Goal: Task Accomplishment & Management: Manage account settings

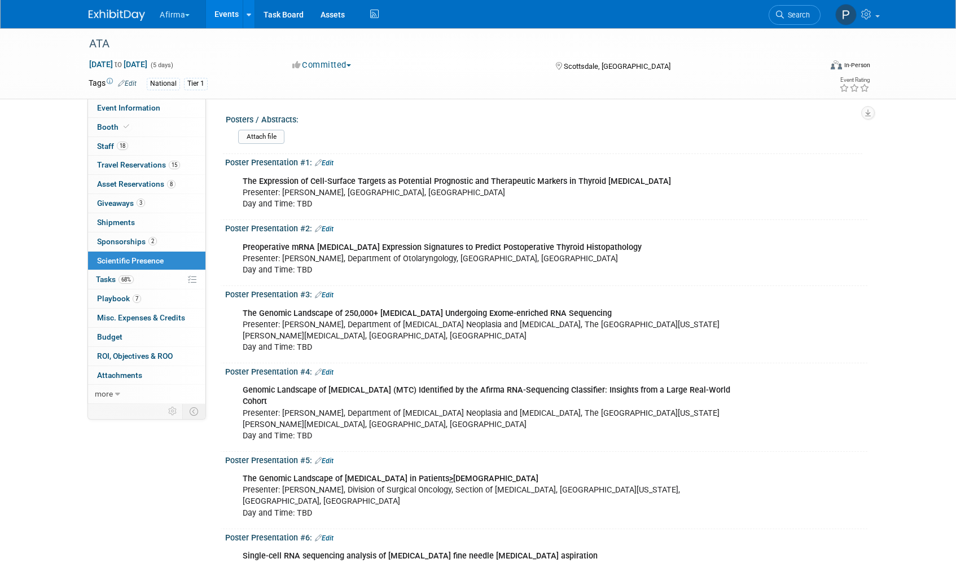
click at [329, 163] on link "Edit" at bounding box center [324, 163] width 19 height 8
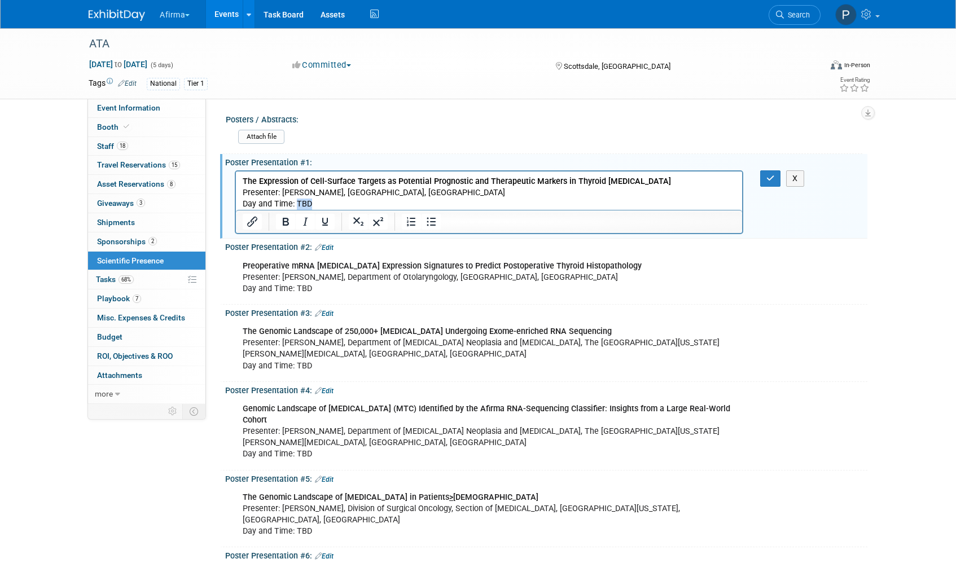
drag, startPoint x: 321, startPoint y: 203, endPoint x: 297, endPoint y: 203, distance: 23.7
click at [297, 203] on p "The Expression of Cell-Surface Targets as Potential Prognostic and Therapeutic …" at bounding box center [489, 193] width 493 height 34
click at [765, 183] on button "button" at bounding box center [770, 178] width 21 height 16
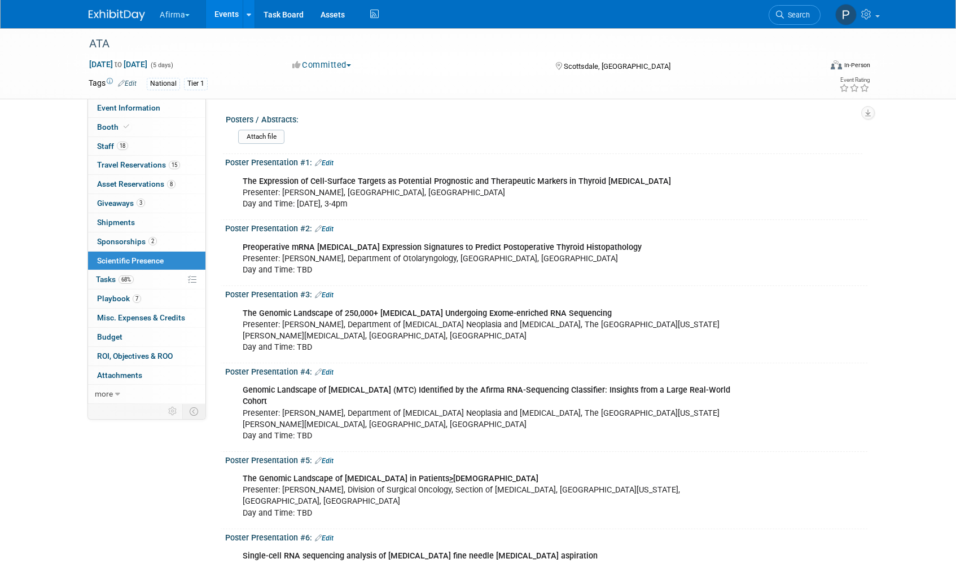
click at [299, 269] on div "Preoperative mRNA [MEDICAL_DATA] Expression Signatures to Predict Postoperative…" at bounding box center [489, 259] width 509 height 45
click at [332, 231] on link "Edit" at bounding box center [324, 229] width 19 height 8
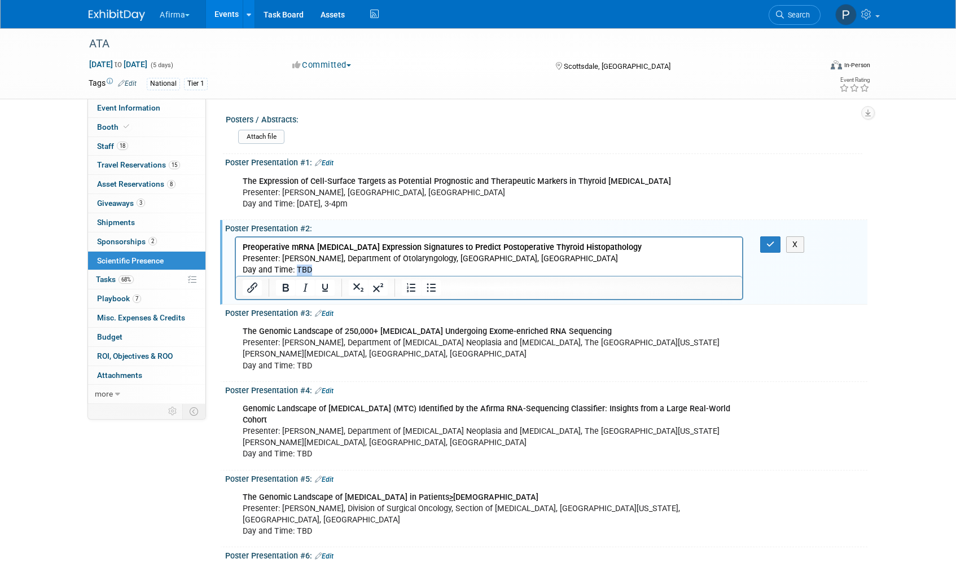
drag, startPoint x: 312, startPoint y: 266, endPoint x: 296, endPoint y: 267, distance: 15.8
click at [296, 267] on p "Preoperative mRNA [MEDICAL_DATA] Expression Signatures to Predict Postoperative…" at bounding box center [489, 259] width 493 height 34
click at [765, 244] on button "button" at bounding box center [770, 245] width 21 height 16
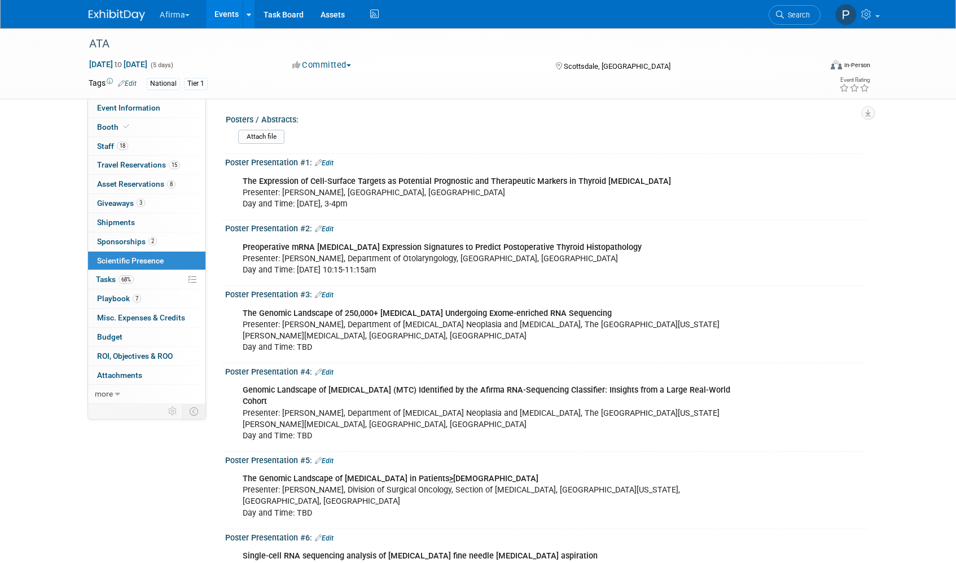
click at [336, 294] on div "Poster Presentation #3: Edit" at bounding box center [546, 293] width 642 height 15
click at [334, 293] on link "Edit" at bounding box center [324, 295] width 19 height 8
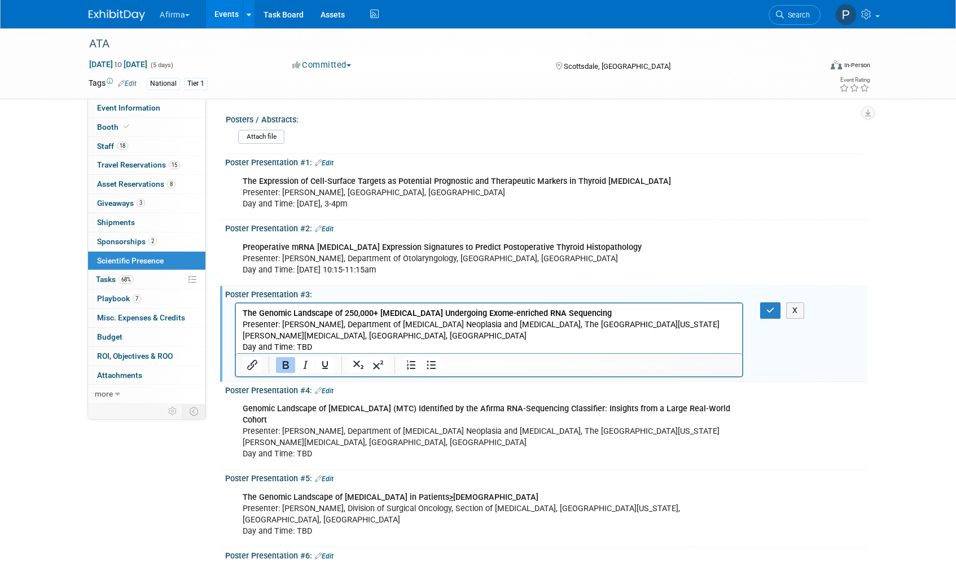
click at [321, 344] on p "The Genomic Landscape of 250,000+ [MEDICAL_DATA] Undergoing Exome-enriched RNA …" at bounding box center [489, 330] width 493 height 45
click at [763, 310] on button "button" at bounding box center [770, 311] width 21 height 16
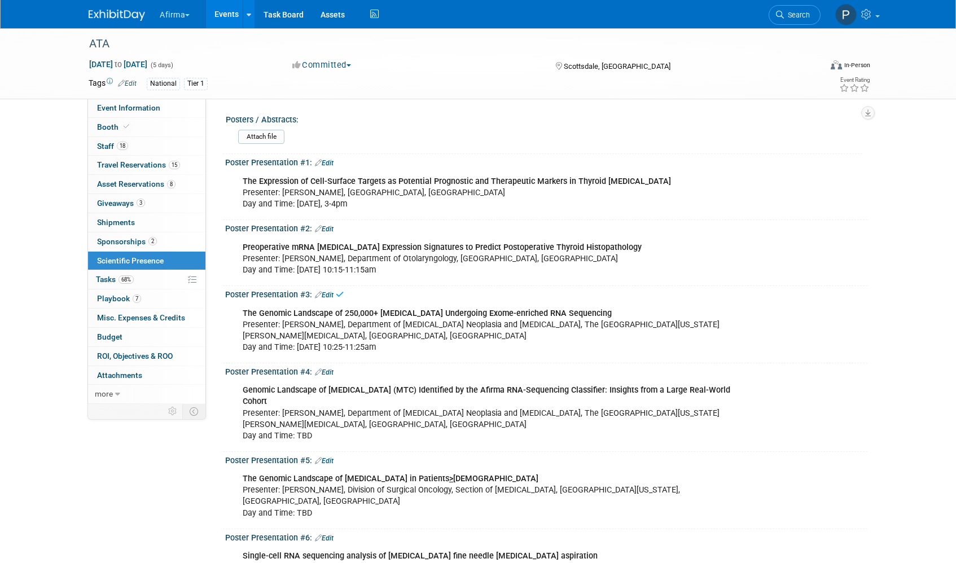
click at [422, 425] on div "Genomic Landscape of [MEDICAL_DATA] (MTC) Identified by the Afirma RNA-Sequenci…" at bounding box center [489, 413] width 509 height 68
drag, startPoint x: 297, startPoint y: 347, endPoint x: 415, endPoint y: 349, distance: 118.6
click at [415, 349] on div "The Genomic Landscape of 250,000+ [MEDICAL_DATA] Undergoing Exome-enriched RNA …" at bounding box center [489, 331] width 509 height 56
copy div "[DATE] 10:25-11:25am"
click at [519, 416] on div "Genomic Landscape of [MEDICAL_DATA] (MTC) Identified by the Afirma RNA-Sequenci…" at bounding box center [489, 413] width 509 height 68
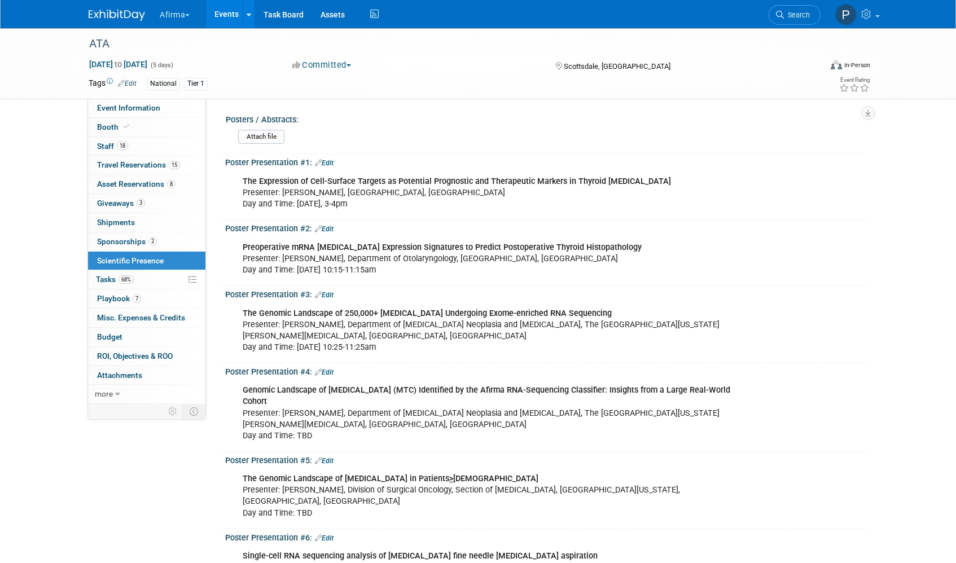
click at [331, 374] on link "Edit" at bounding box center [324, 373] width 19 height 8
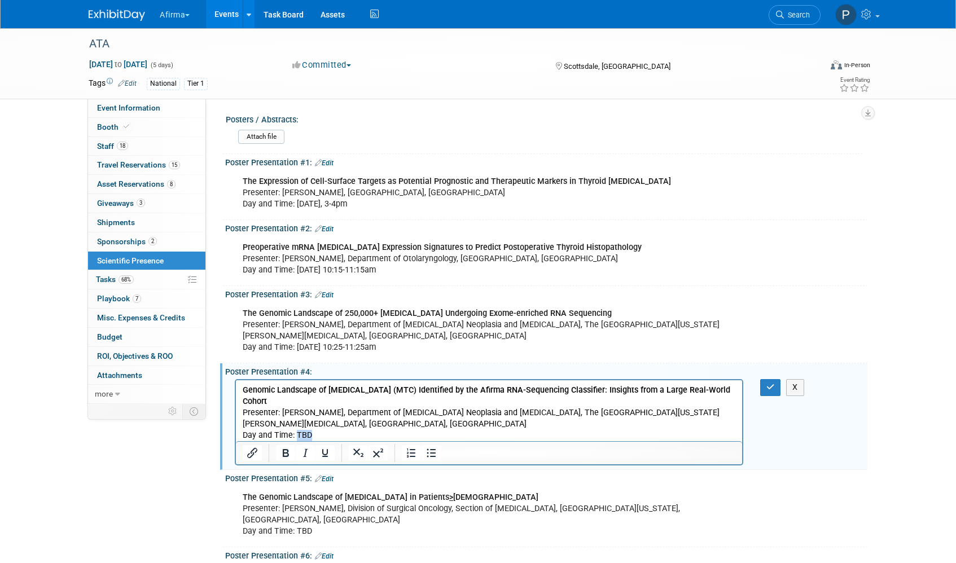
drag, startPoint x: 297, startPoint y: 434, endPoint x: 348, endPoint y: 433, distance: 51.4
click at [346, 433] on p "Genomic Landscape of [MEDICAL_DATA] (MTC) Identified by the Afirma RNA-Sequenci…" at bounding box center [489, 413] width 493 height 56
click at [777, 390] on button "button" at bounding box center [770, 387] width 21 height 16
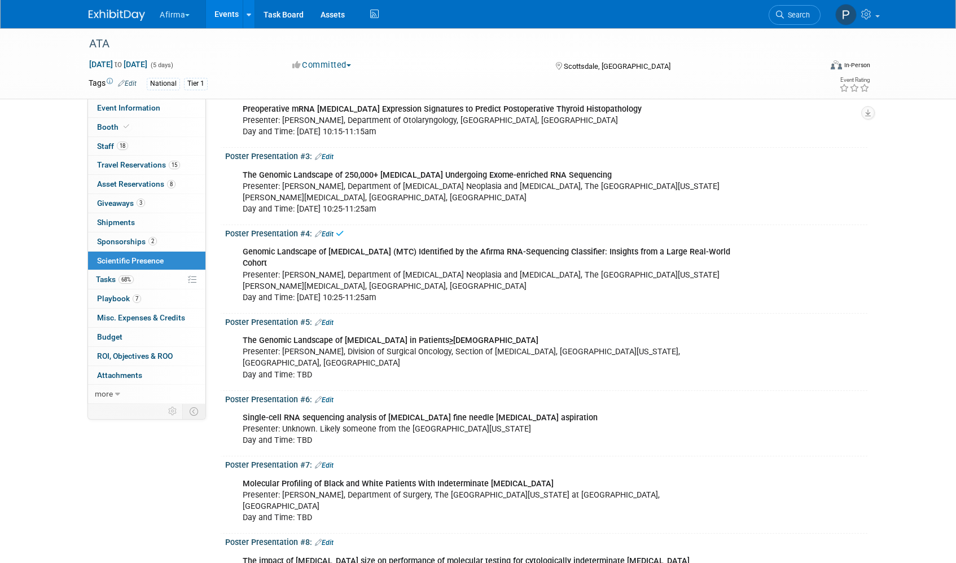
scroll to position [170, 0]
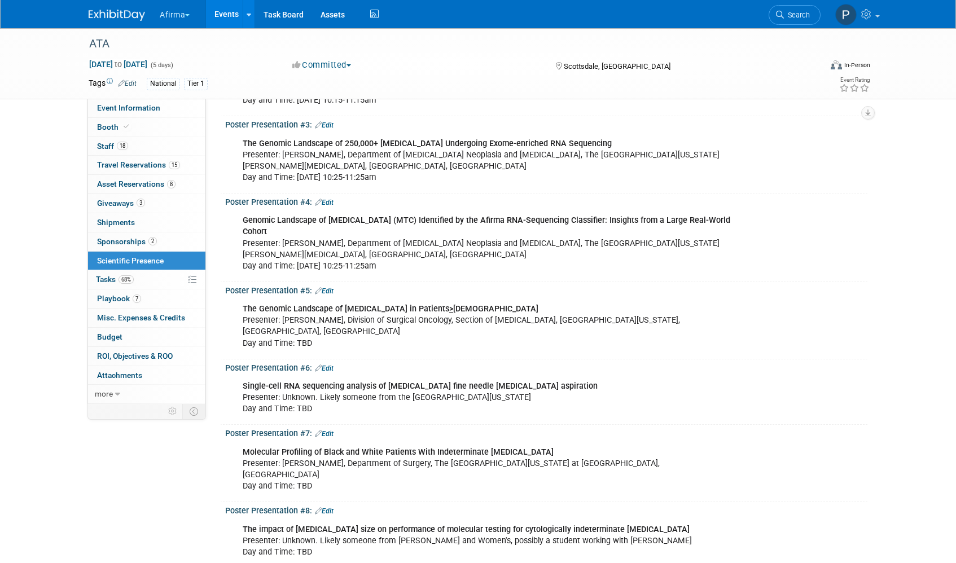
click at [334, 292] on link "Edit" at bounding box center [324, 291] width 19 height 8
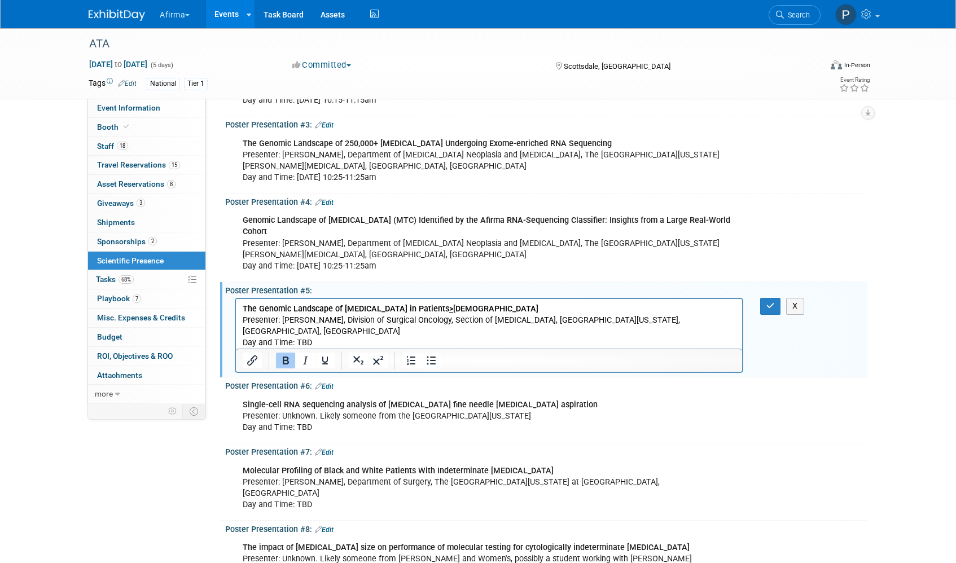
scroll to position [0, 0]
drag, startPoint x: 296, startPoint y: 342, endPoint x: 335, endPoint y: 342, distance: 39.5
click at [335, 342] on p "The Genomic Landscape of [MEDICAL_DATA] in Patients > [DEMOGRAPHIC_DATA] Presen…" at bounding box center [489, 326] width 493 height 45
click at [761, 309] on button "button" at bounding box center [770, 306] width 21 height 16
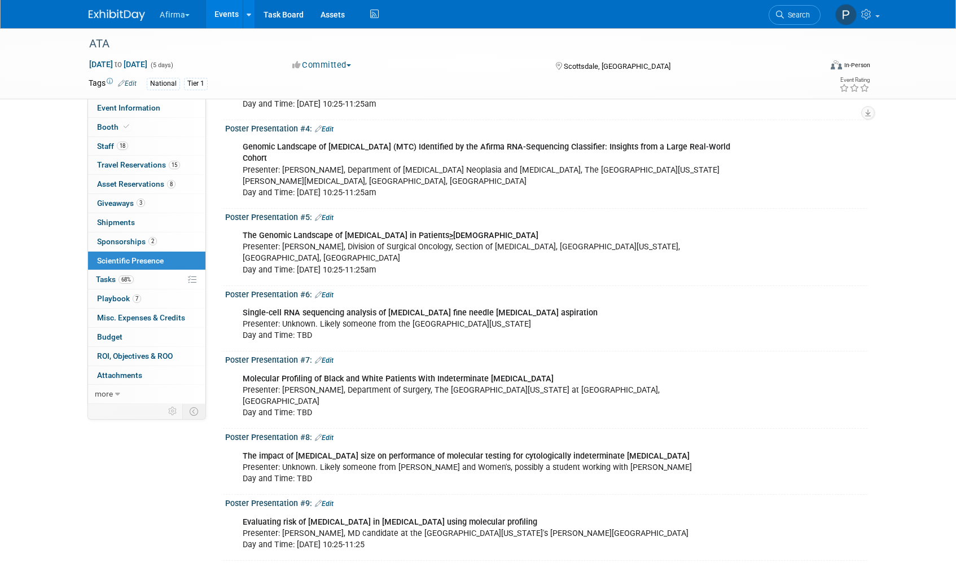
scroll to position [246, 0]
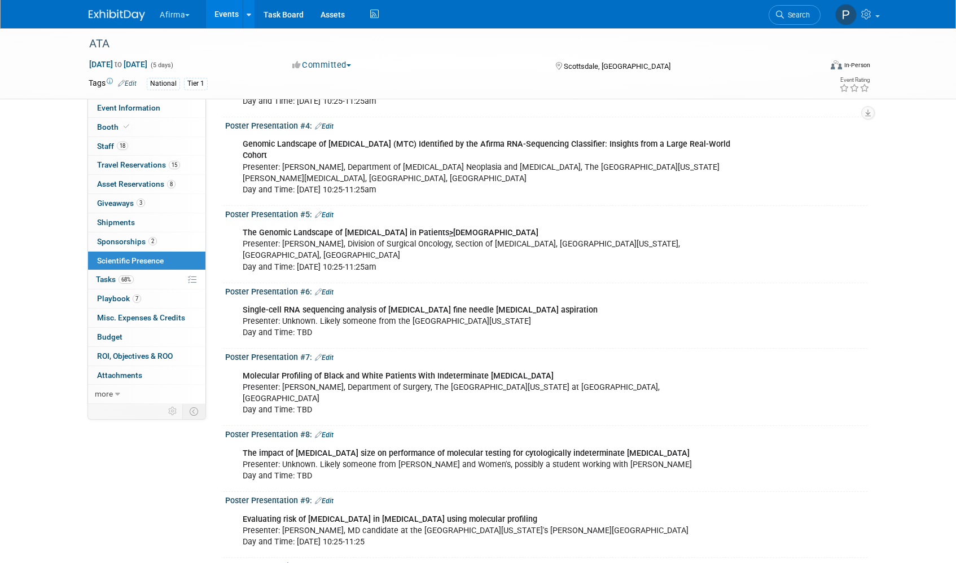
click at [331, 294] on link "Edit" at bounding box center [324, 292] width 19 height 8
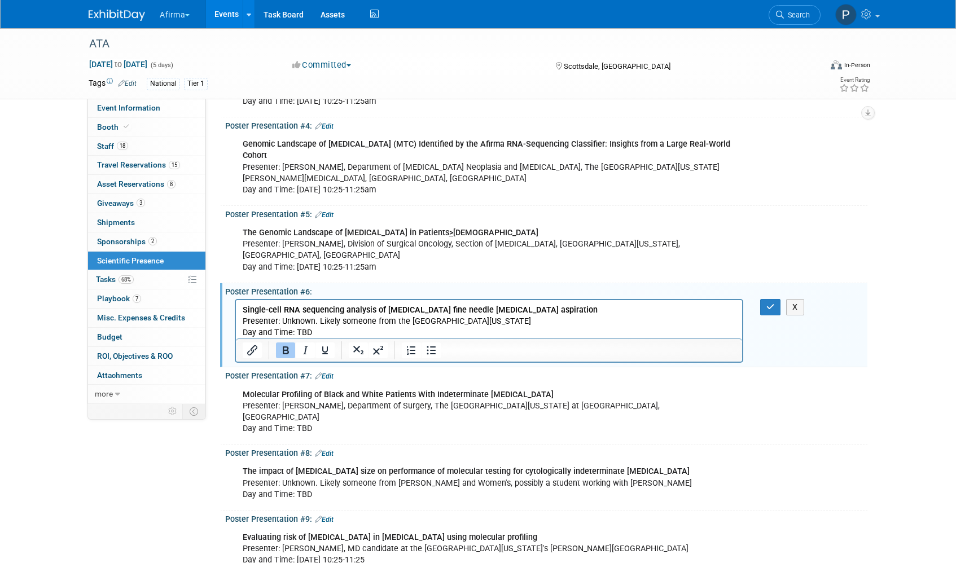
scroll to position [0, 0]
drag, startPoint x: 281, startPoint y: 322, endPoint x: 315, endPoint y: 322, distance: 34.4
click at [315, 322] on p "Single-cell RNA sequencing analysis of [MEDICAL_DATA] fine needle [MEDICAL_DATA…" at bounding box center [489, 322] width 493 height 34
drag, startPoint x: 296, startPoint y: 268, endPoint x: 405, endPoint y: 267, distance: 108.4
click at [405, 267] on div "The Genomic Landscape of [MEDICAL_DATA] in Patients > [DEMOGRAPHIC_DATA] Presen…" at bounding box center [489, 250] width 509 height 56
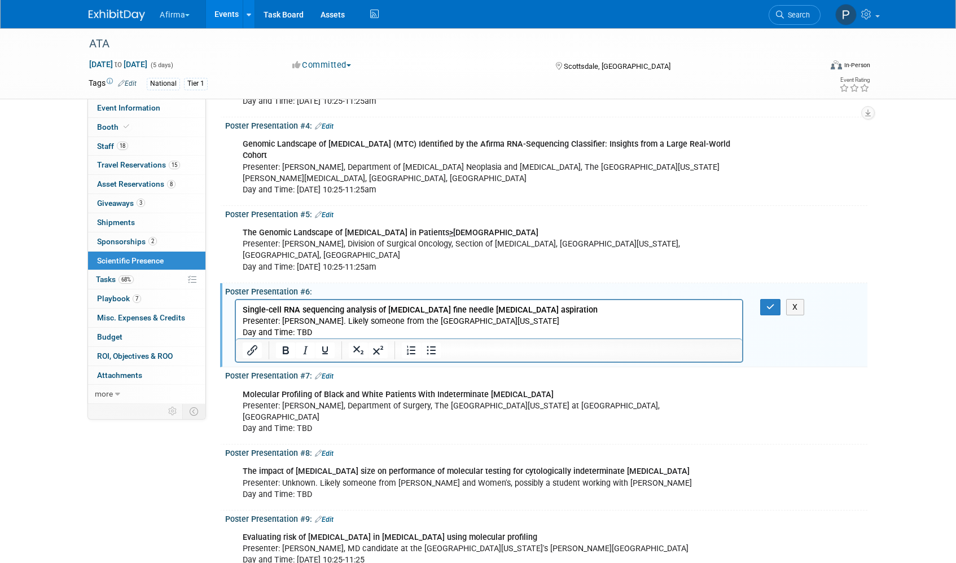
copy div "[DATE] 10:25-11:25am"
drag, startPoint x: 295, startPoint y: 334, endPoint x: 318, endPoint y: 330, distance: 24.0
click at [318, 330] on p "Single-cell RNA sequencing analysis of [MEDICAL_DATA] fine needle [MEDICAL_DATA…" at bounding box center [489, 322] width 493 height 34
drag, startPoint x: 323, startPoint y: 321, endPoint x: 691, endPoint y: 663, distance: 502.9
click at [414, 320] on p "Single-cell RNA sequencing analysis of [MEDICAL_DATA] fine needle [MEDICAL_DATA…" at bounding box center [489, 322] width 493 height 34
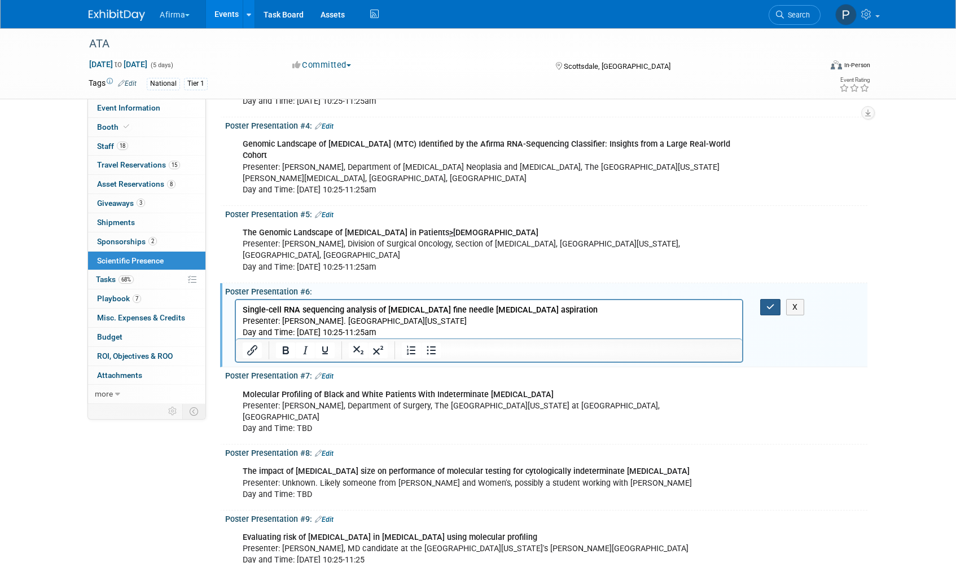
click at [771, 310] on icon "button" at bounding box center [771, 307] width 8 height 8
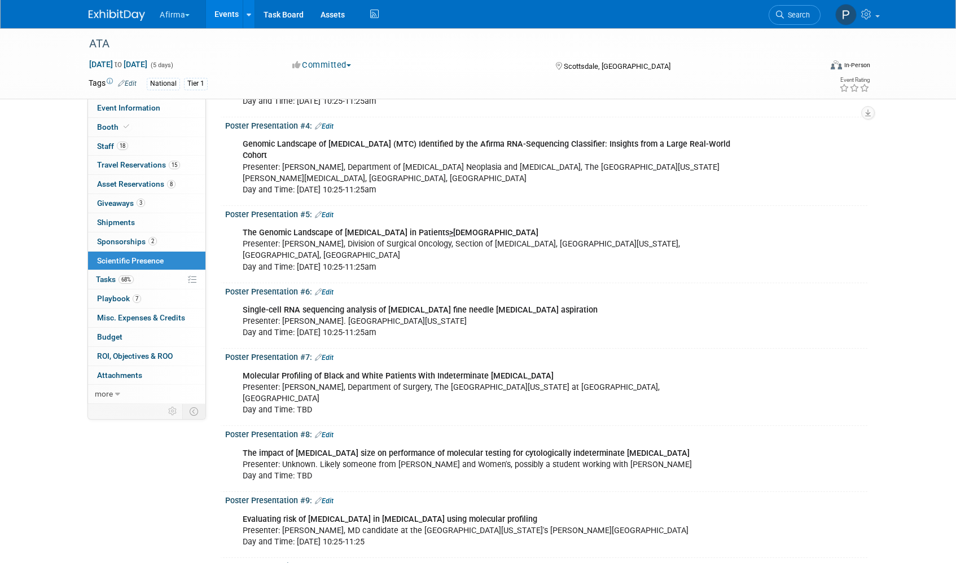
drag, startPoint x: 296, startPoint y: 330, endPoint x: 424, endPoint y: 334, distance: 128.2
click at [423, 334] on div "Single-cell RNA sequencing analysis of [MEDICAL_DATA] fine needle [MEDICAL_DATA…" at bounding box center [489, 321] width 509 height 45
copy div "[DATE] 10:25-11:25am"
click at [331, 361] on link "Edit" at bounding box center [324, 358] width 19 height 8
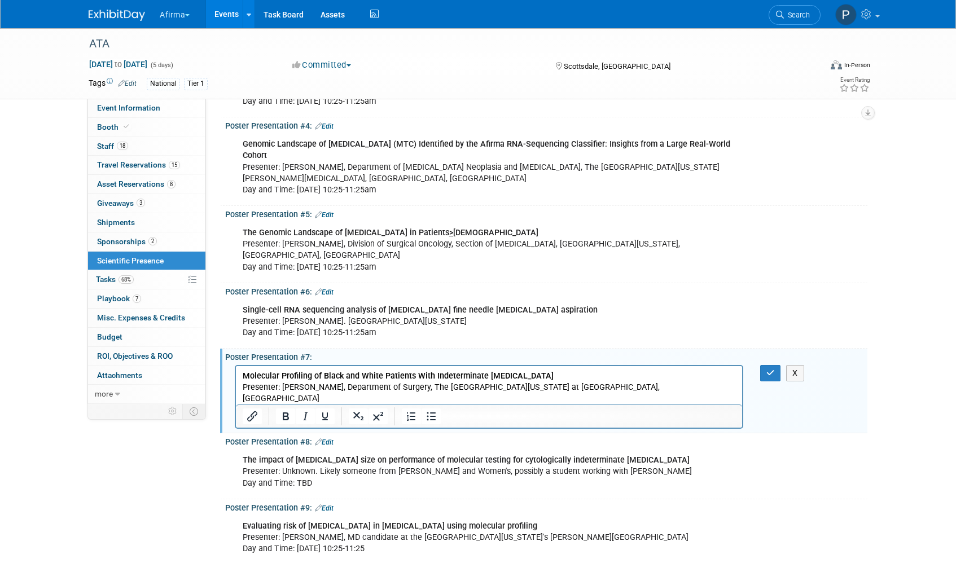
drag, startPoint x: 297, startPoint y: 399, endPoint x: 375, endPoint y: 395, distance: 77.4
click at [375, 395] on p "Molecular Profiling of Black and White Patients With Indeterminate [MEDICAL_DAT…" at bounding box center [489, 392] width 493 height 45
click at [771, 375] on icon "button" at bounding box center [771, 373] width 8 height 8
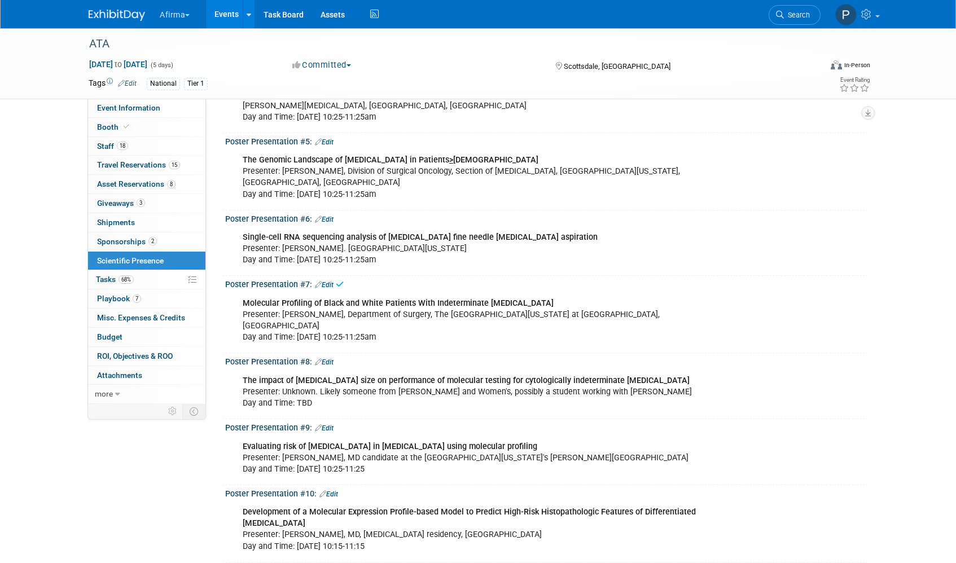
scroll to position [320, 0]
click at [360, 384] on div "The impact of [MEDICAL_DATA] size on performance of molecular testing for cytol…" at bounding box center [489, 391] width 509 height 45
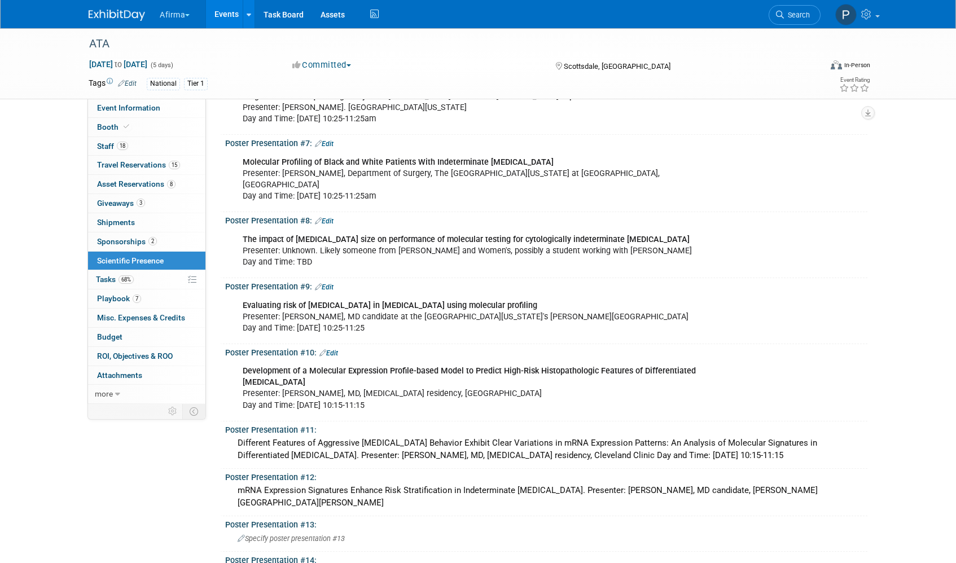
scroll to position [439, 0]
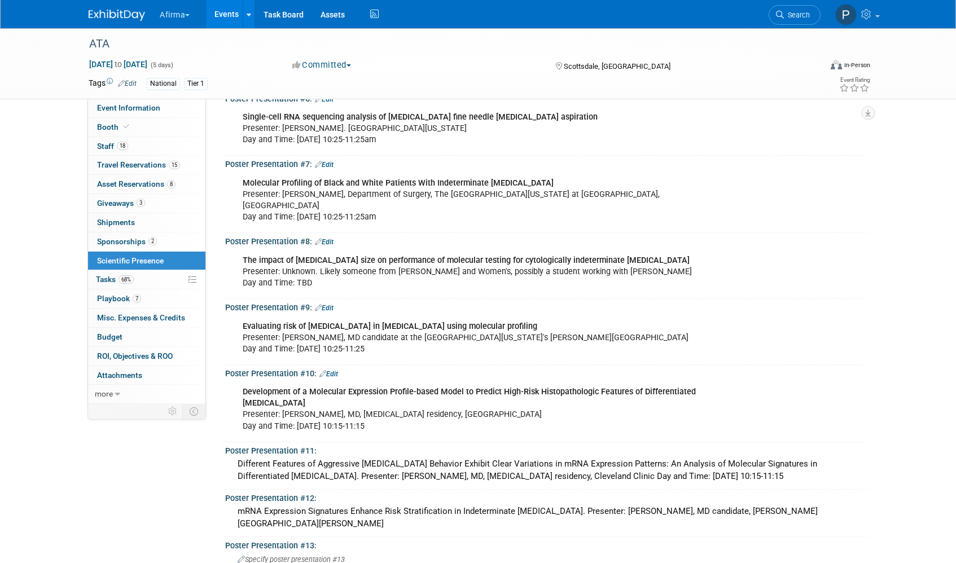
click at [327, 238] on link "Edit" at bounding box center [324, 242] width 19 height 8
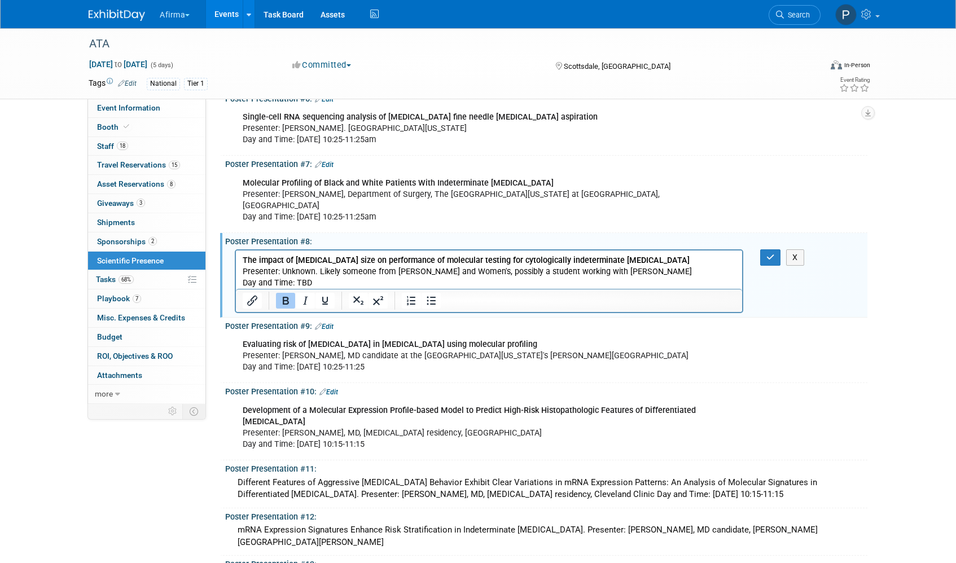
scroll to position [0, 0]
drag, startPoint x: 281, startPoint y: 272, endPoint x: 595, endPoint y: 570, distance: 432.4
click at [317, 270] on p "The impact of [MEDICAL_DATA] size on performance of molecular testing for cytol…" at bounding box center [489, 272] width 493 height 34
drag, startPoint x: 348, startPoint y: 269, endPoint x: 432, endPoint y: 273, distance: 84.2
click at [427, 271] on p "The impact of [MEDICAL_DATA] size on performance of molecular testing for cytol…" at bounding box center [489, 272] width 493 height 34
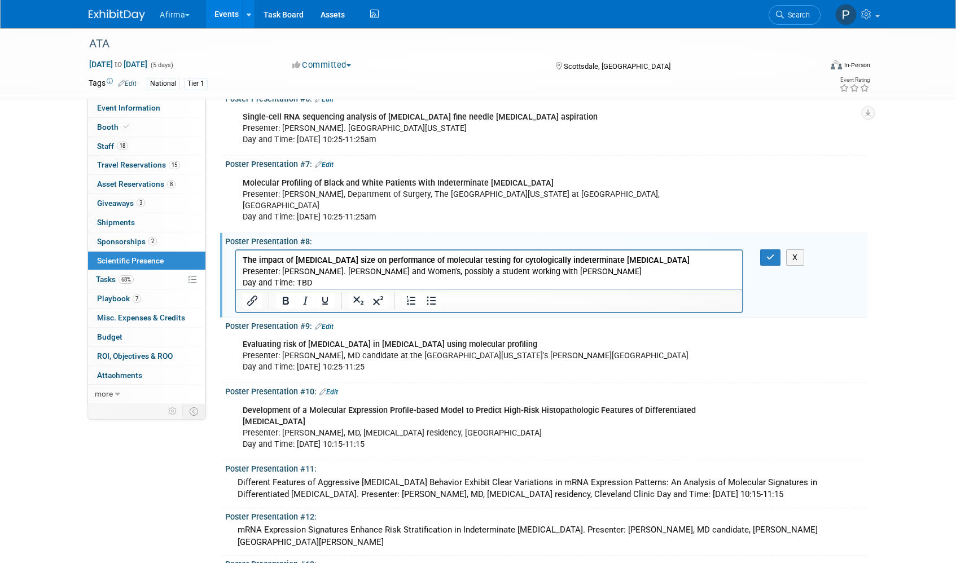
drag, startPoint x: 435, startPoint y: 269, endPoint x: 688, endPoint y: 270, distance: 253.5
click at [686, 270] on p "The impact of [MEDICAL_DATA] size on performance of molecular testing for cytol…" at bounding box center [489, 272] width 493 height 34
click at [344, 284] on p "The impact of [MEDICAL_DATA] size on performance of molecular testing for cytol…" at bounding box center [489, 272] width 493 height 34
drag, startPoint x: 297, startPoint y: 204, endPoint x: 415, endPoint y: 205, distance: 118.0
click at [415, 205] on div "Molecular Profiling of Black and White Patients With Indeterminate [MEDICAL_DAT…" at bounding box center [489, 200] width 509 height 56
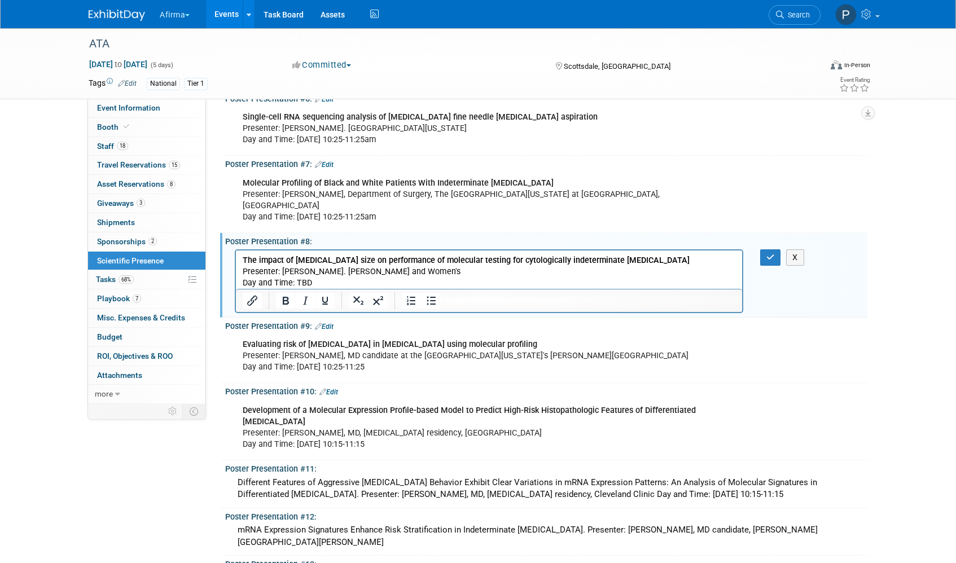
copy div "[DATE] 10:25-11:25am"
click at [327, 274] on p "The impact of [MEDICAL_DATA] size on performance of molecular testing for cytol…" at bounding box center [489, 272] width 493 height 34
click at [327, 277] on p "The impact of [MEDICAL_DATA] size on performance of molecular testing for cytol…" at bounding box center [489, 272] width 493 height 34
click at [321, 285] on p "The impact of [MEDICAL_DATA] size on performance of molecular testing for cytol…" at bounding box center [489, 272] width 493 height 34
drag, startPoint x: 765, startPoint y: 246, endPoint x: 763, endPoint y: 256, distance: 10.5
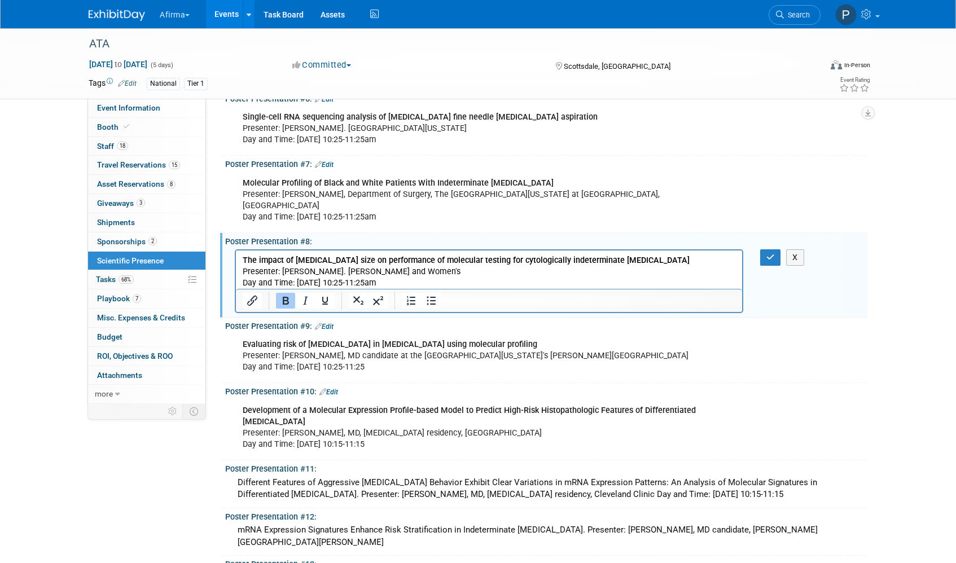
click at [765, 250] on button "button" at bounding box center [770, 258] width 21 height 16
